Goal: Check status: Check status

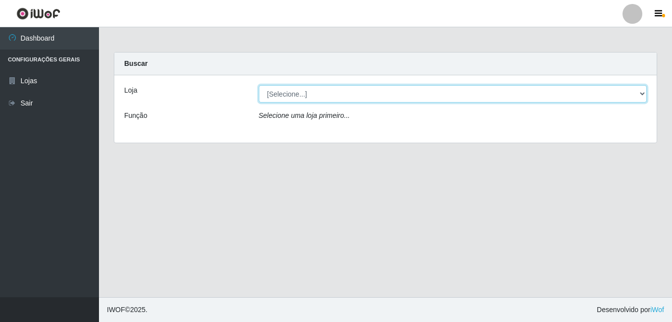
click at [307, 98] on select "[Selecione...] Bemais Supermercados - B7 Oitizeiro" at bounding box center [453, 93] width 389 height 17
select select "411"
click at [259, 85] on select "[Selecione...] Bemais Supermercados - B7 Oitizeiro" at bounding box center [453, 93] width 389 height 17
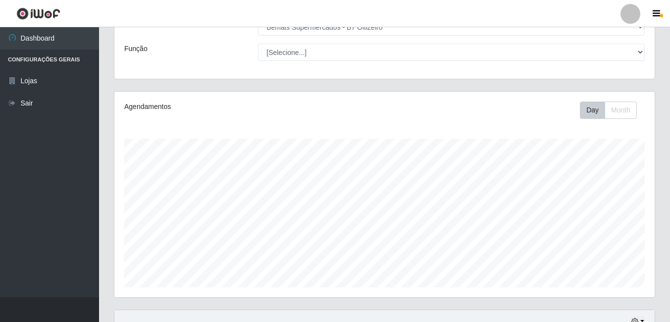
scroll to position [159, 0]
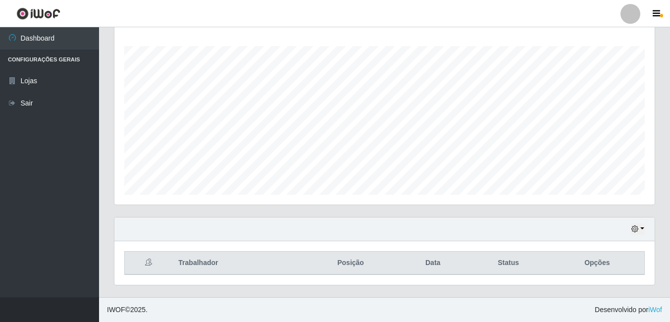
click at [640, 234] on div "Hoje 1 dia 3 dias 1 Semana Não encerrados" at bounding box center [384, 229] width 540 height 24
click at [639, 229] on button "button" at bounding box center [638, 228] width 14 height 11
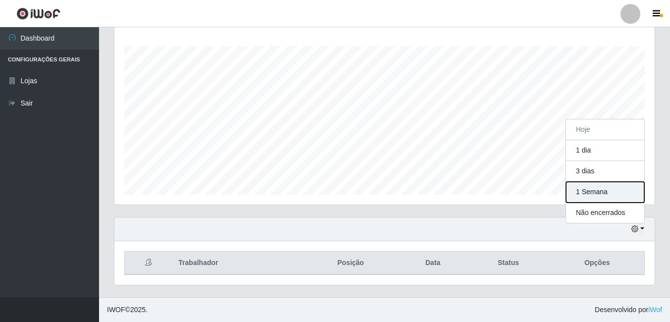
click at [614, 198] on button "1 Semana" at bounding box center [605, 192] width 78 height 21
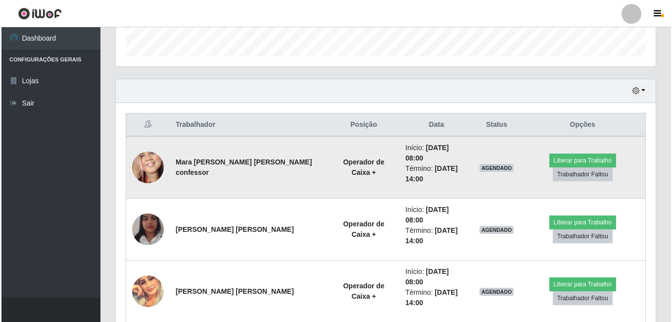
scroll to position [308, 0]
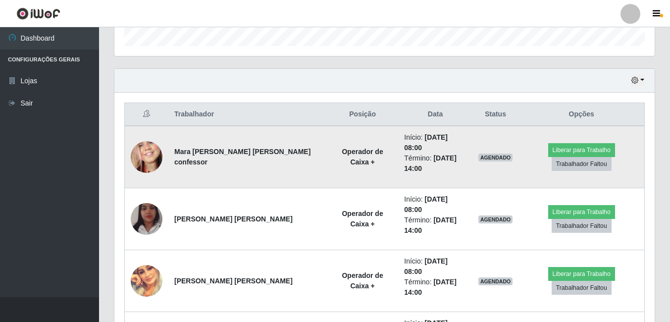
click at [147, 150] on img at bounding box center [147, 157] width 32 height 69
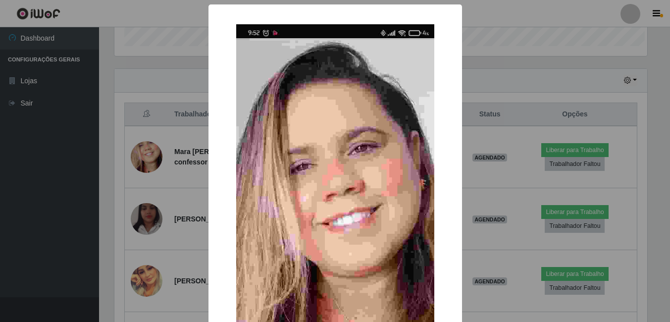
scroll to position [205, 535]
click at [175, 154] on div "× OK Cancel" at bounding box center [336, 161] width 672 height 322
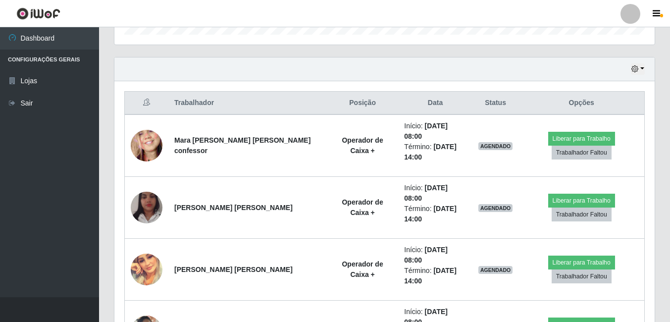
scroll to position [308, 0]
